Goal: Task Accomplishment & Management: Manage account settings

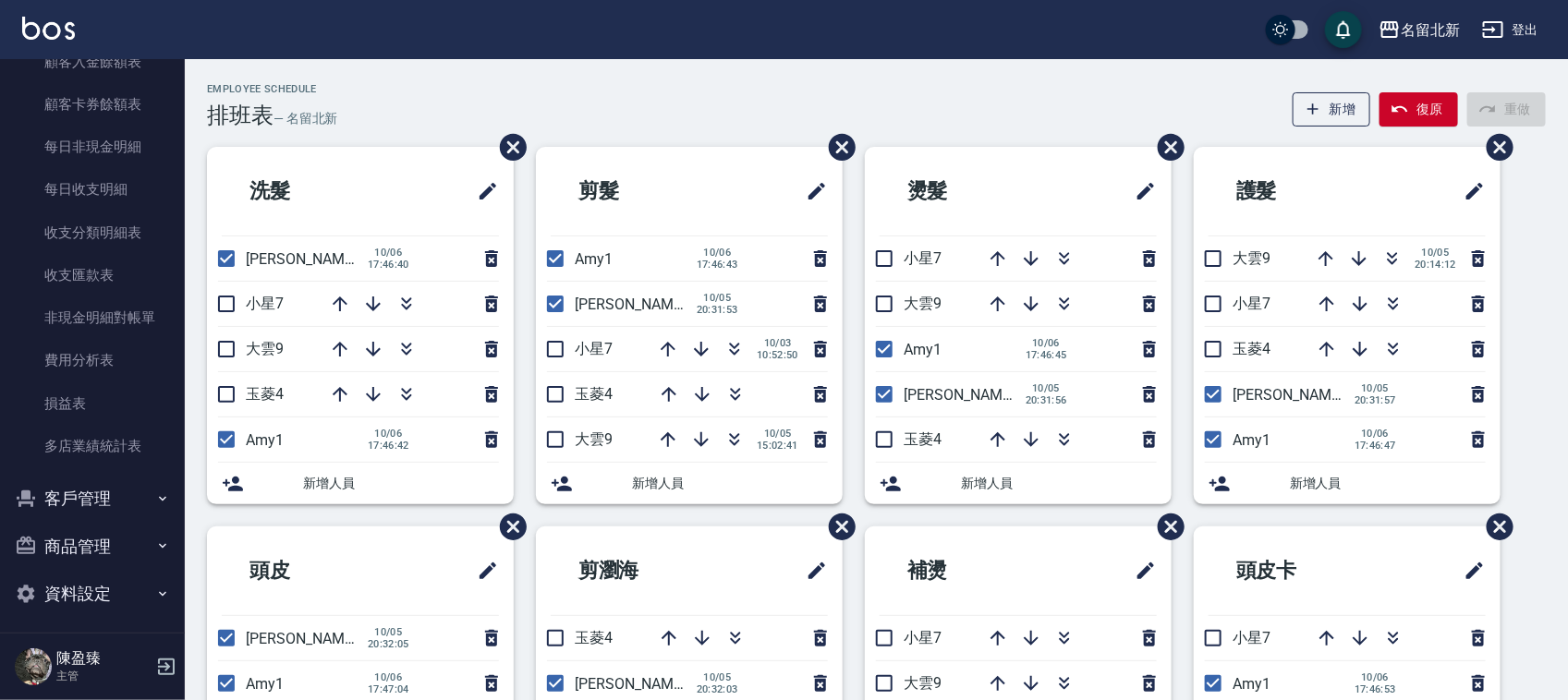
scroll to position [1564, 0]
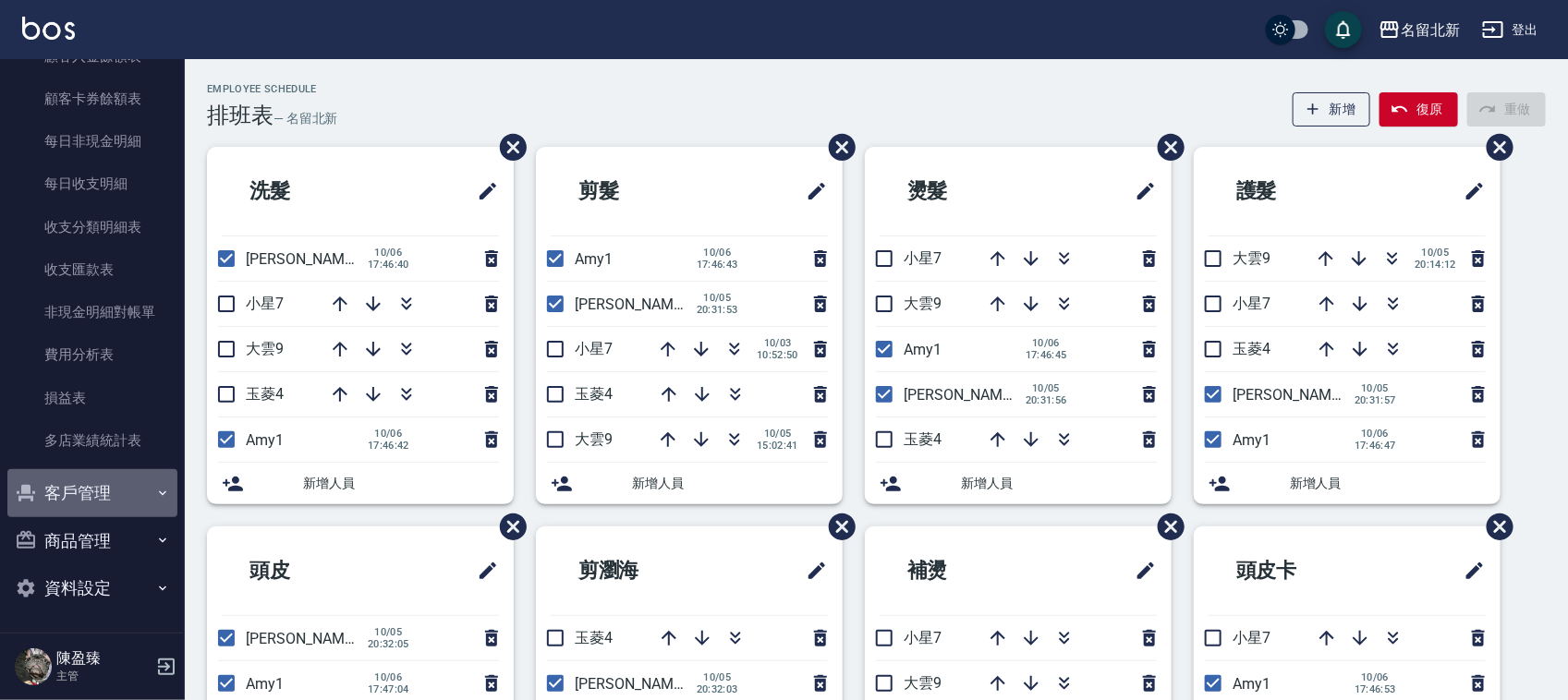
click at [94, 483] on button "客戶管理" at bounding box center [92, 492] width 170 height 48
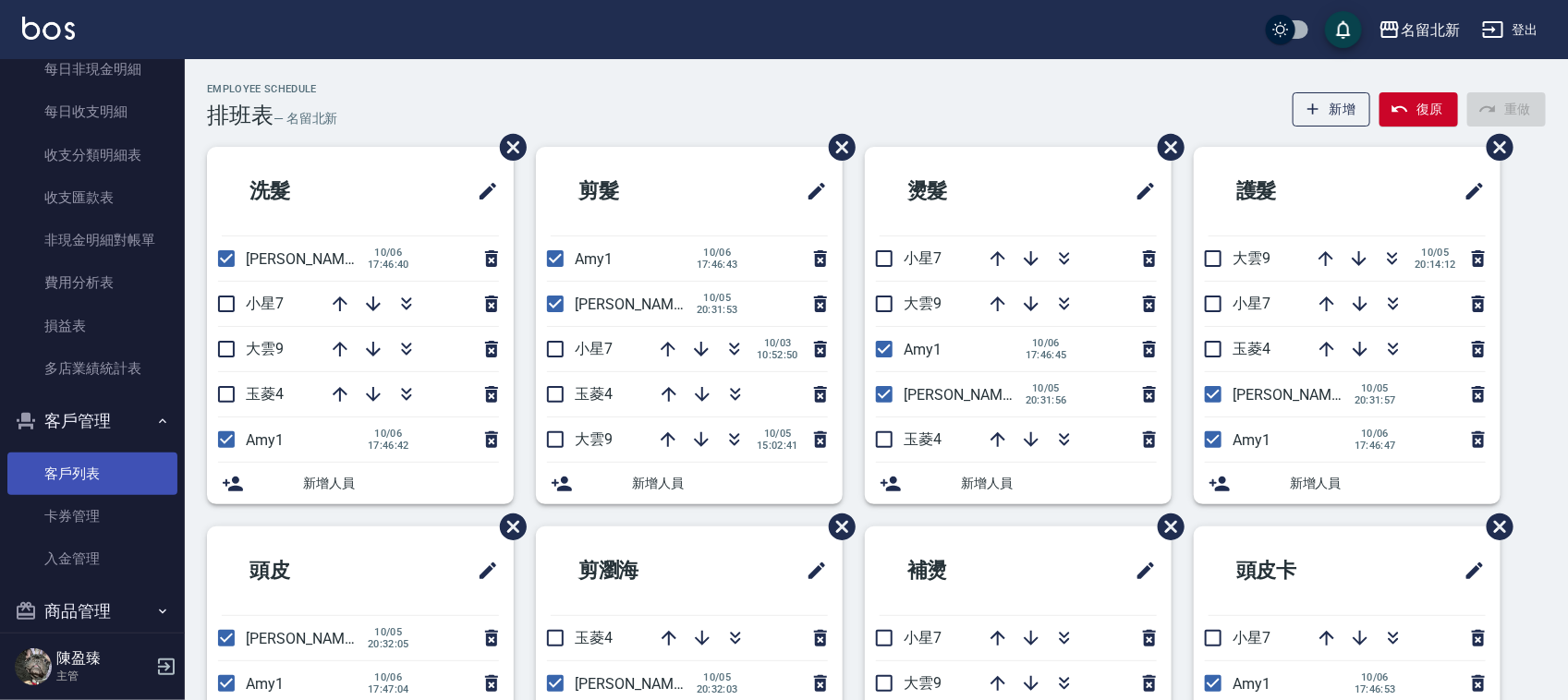
scroll to position [1704, 0]
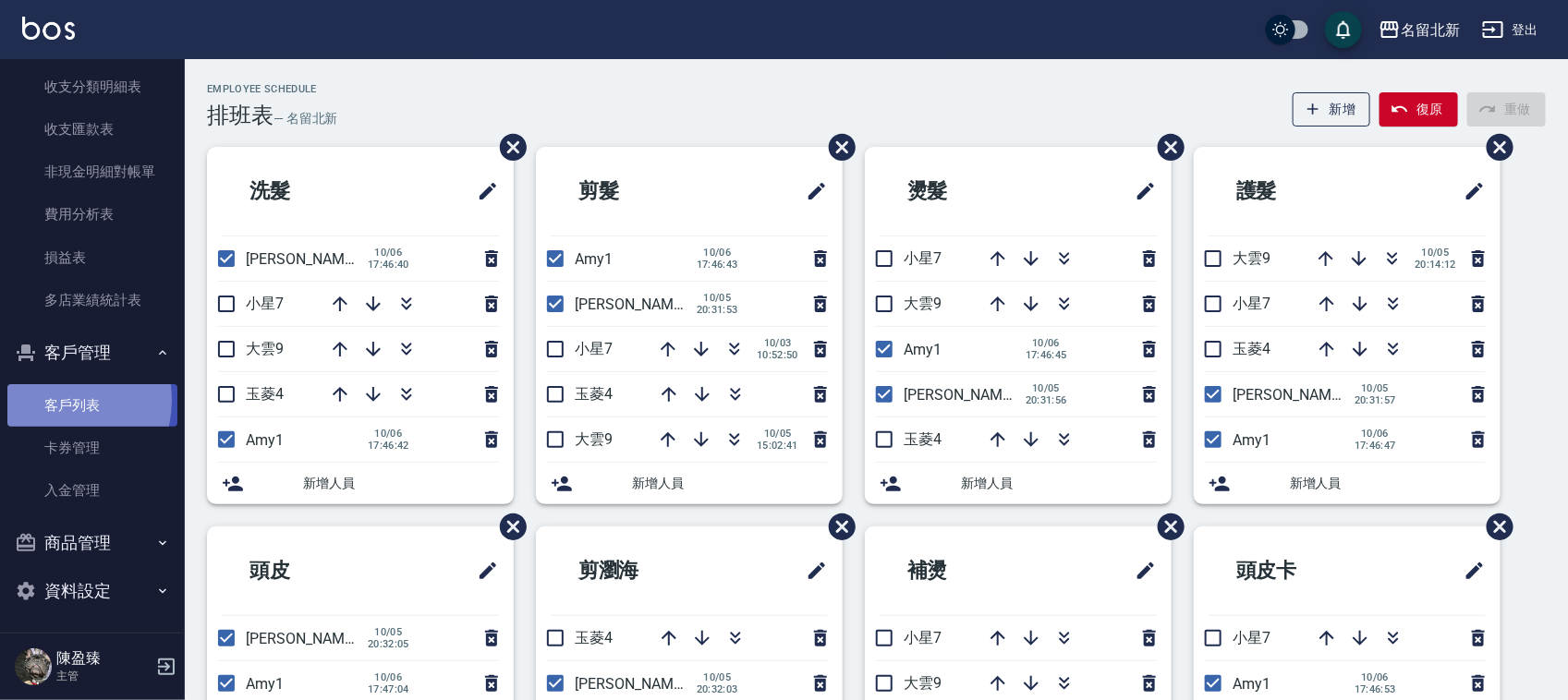
click at [56, 399] on link "客戶列表" at bounding box center [92, 406] width 170 height 43
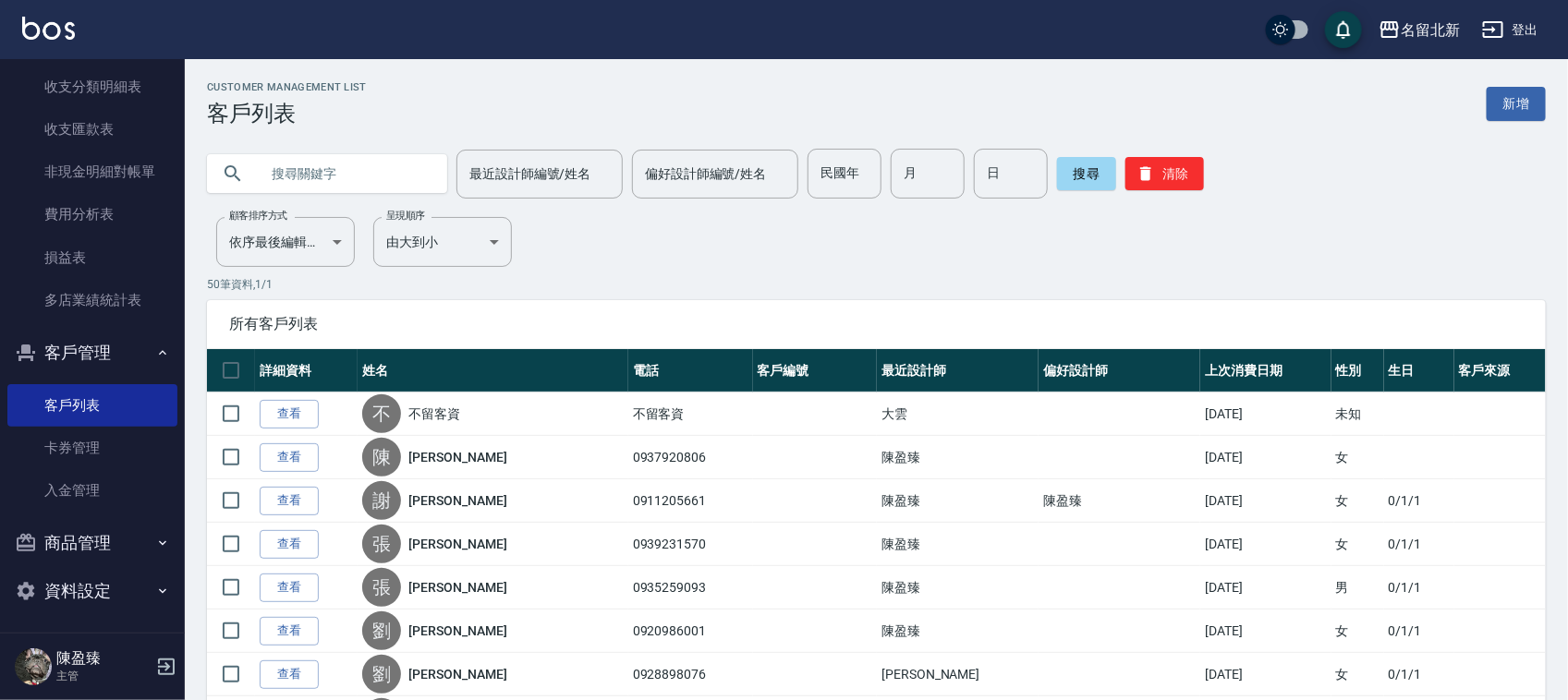
click at [353, 176] on input "text" at bounding box center [345, 173] width 174 height 50
type input "u"
type input "雅"
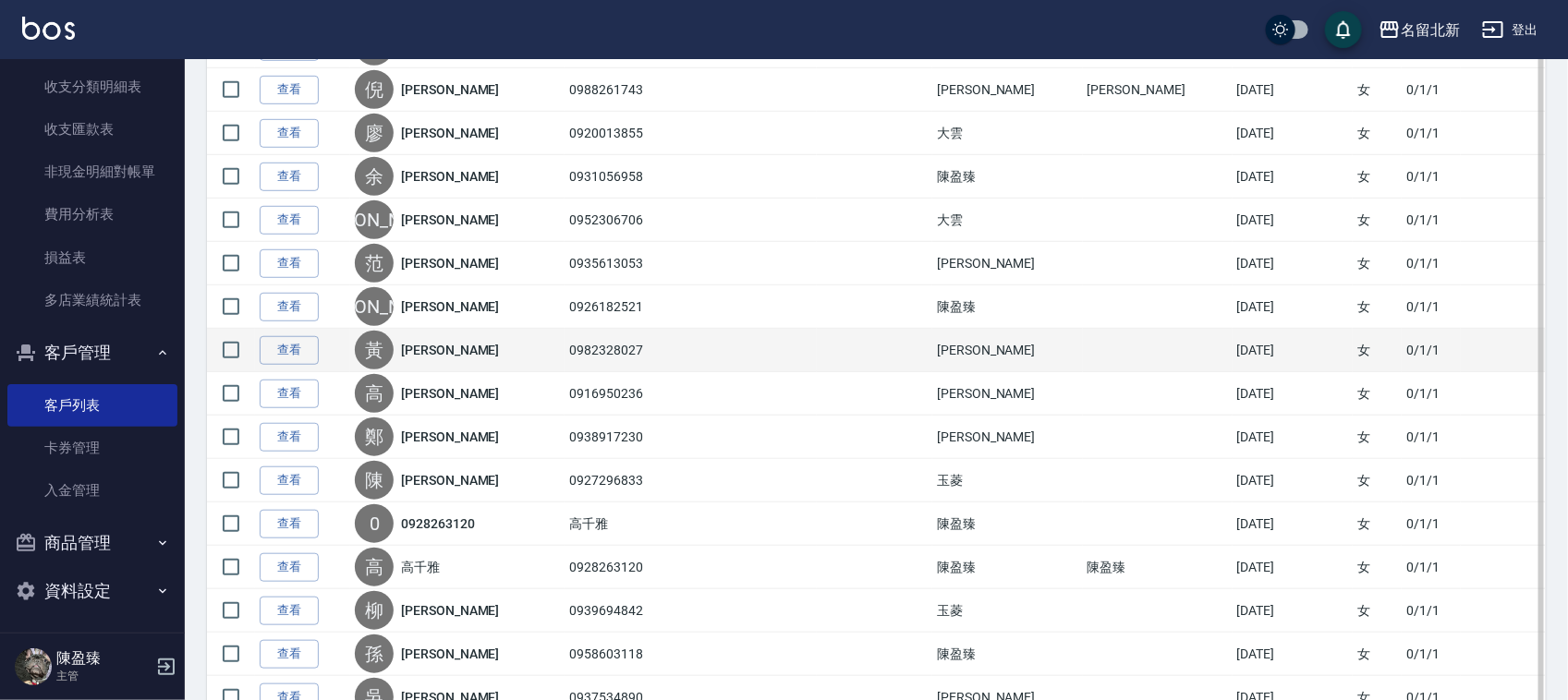
scroll to position [462, 0]
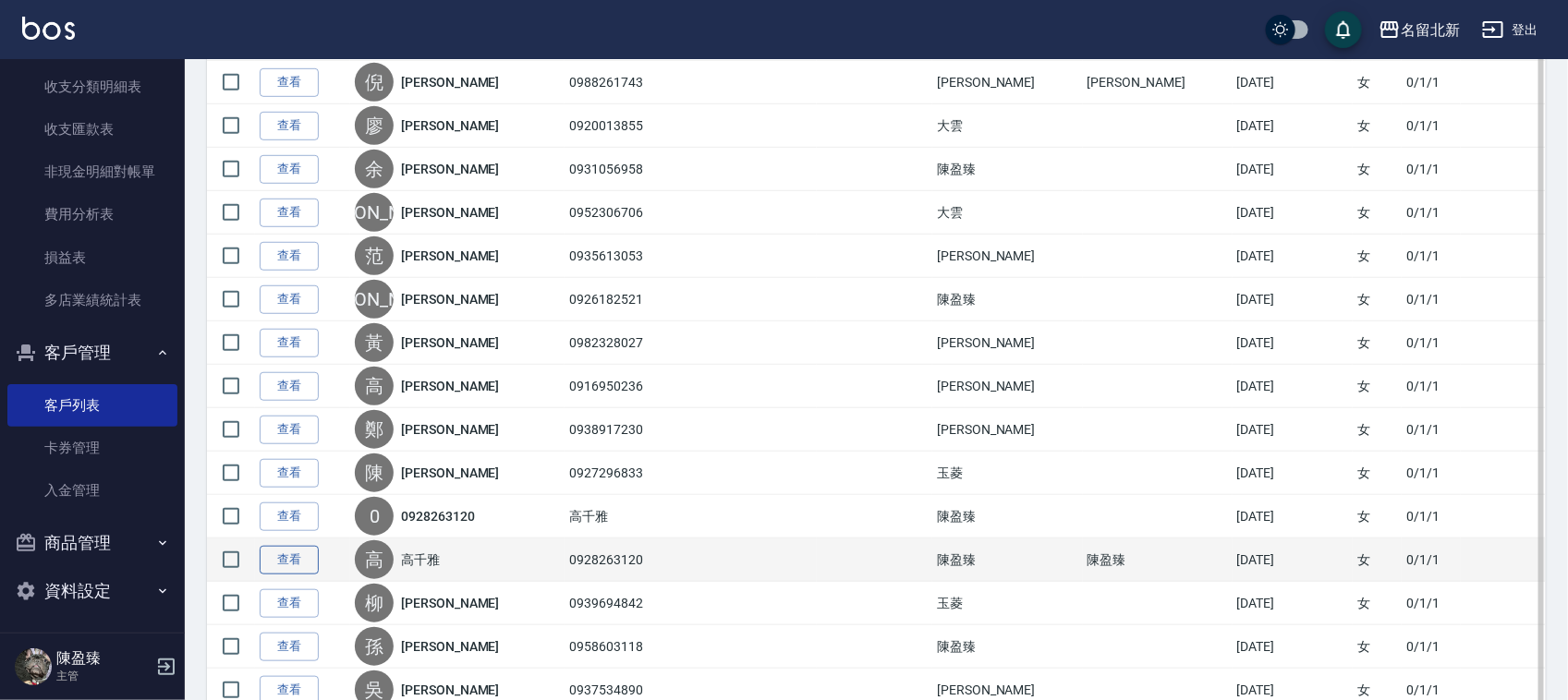
click at [306, 565] on link "查看" at bounding box center [288, 559] width 59 height 28
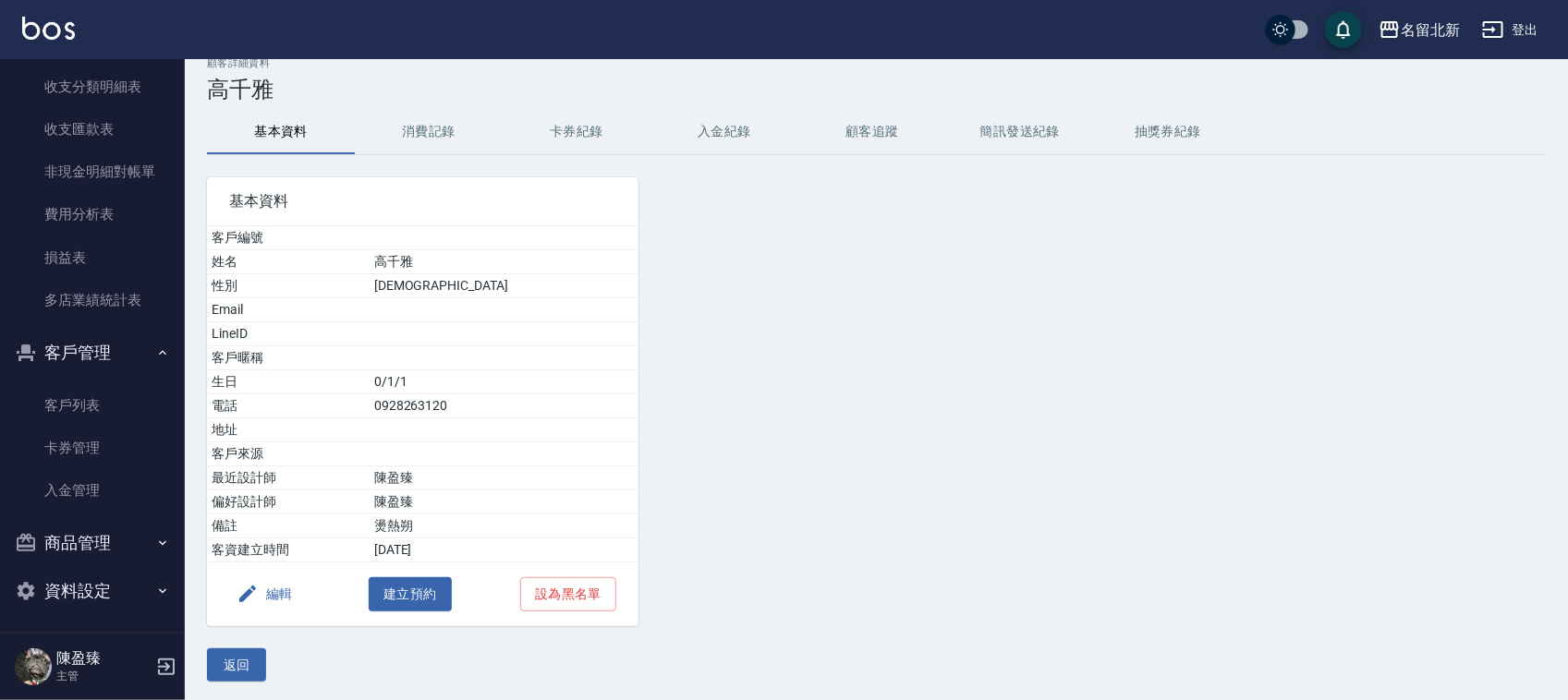
scroll to position [30, 0]
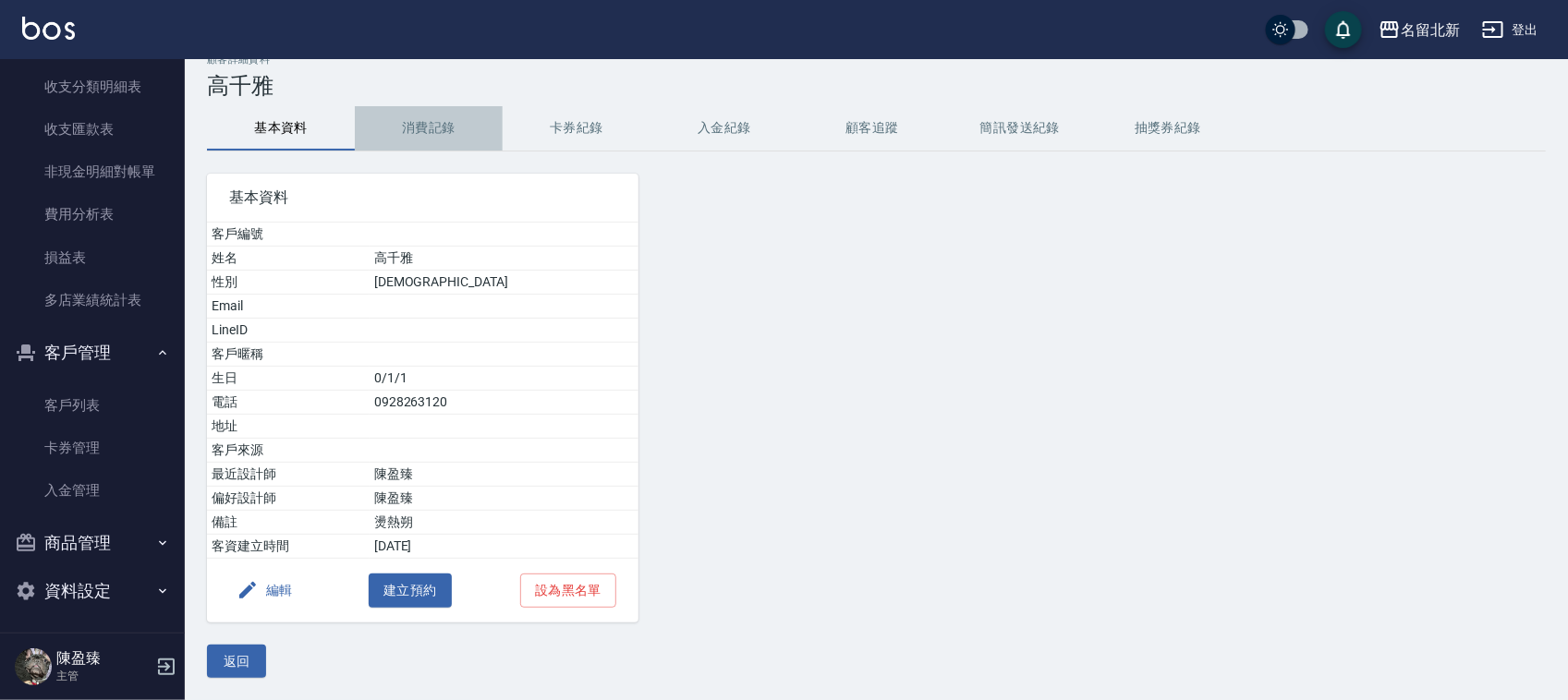
click at [442, 116] on button "消費記錄" at bounding box center [428, 128] width 148 height 45
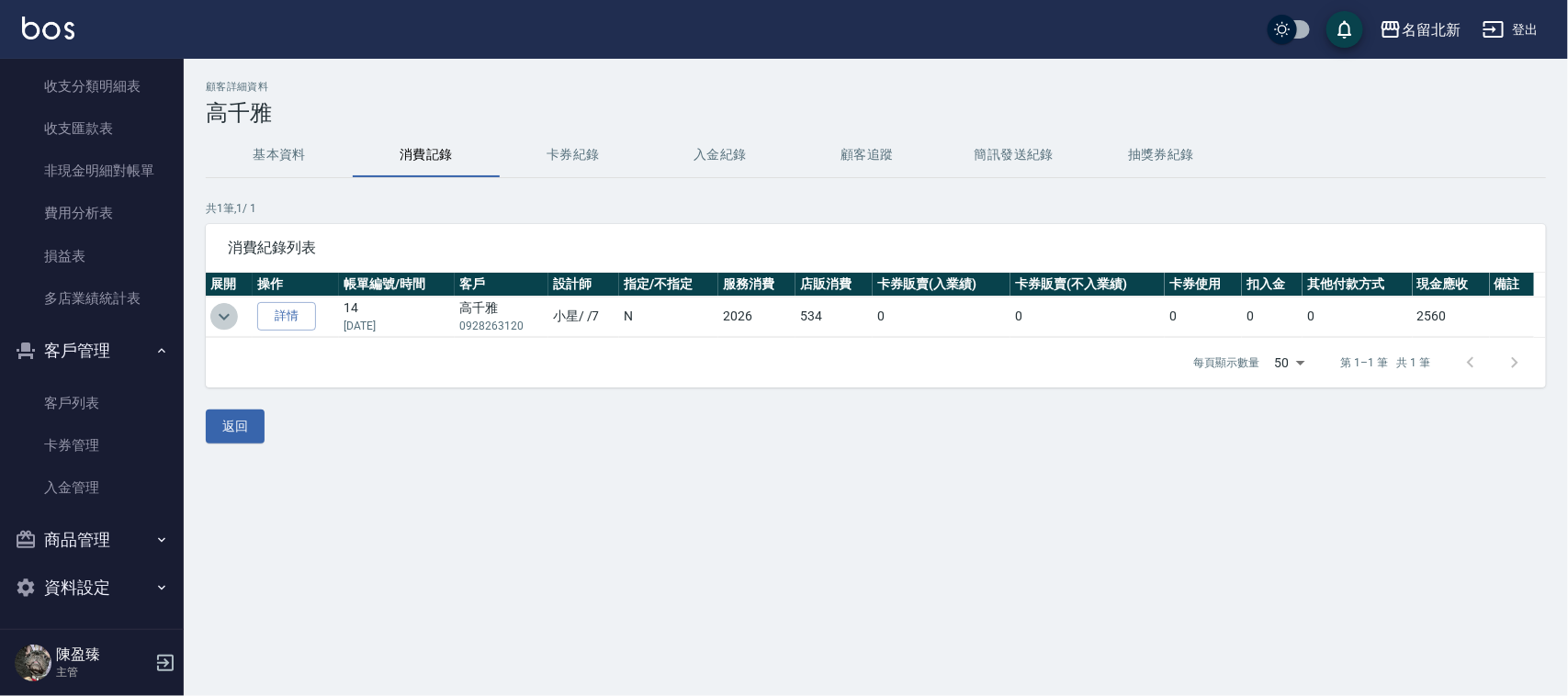
click at [217, 306] on icon "expand row" at bounding box center [224, 317] width 22 height 22
